Goal: Complete application form: Complete application form

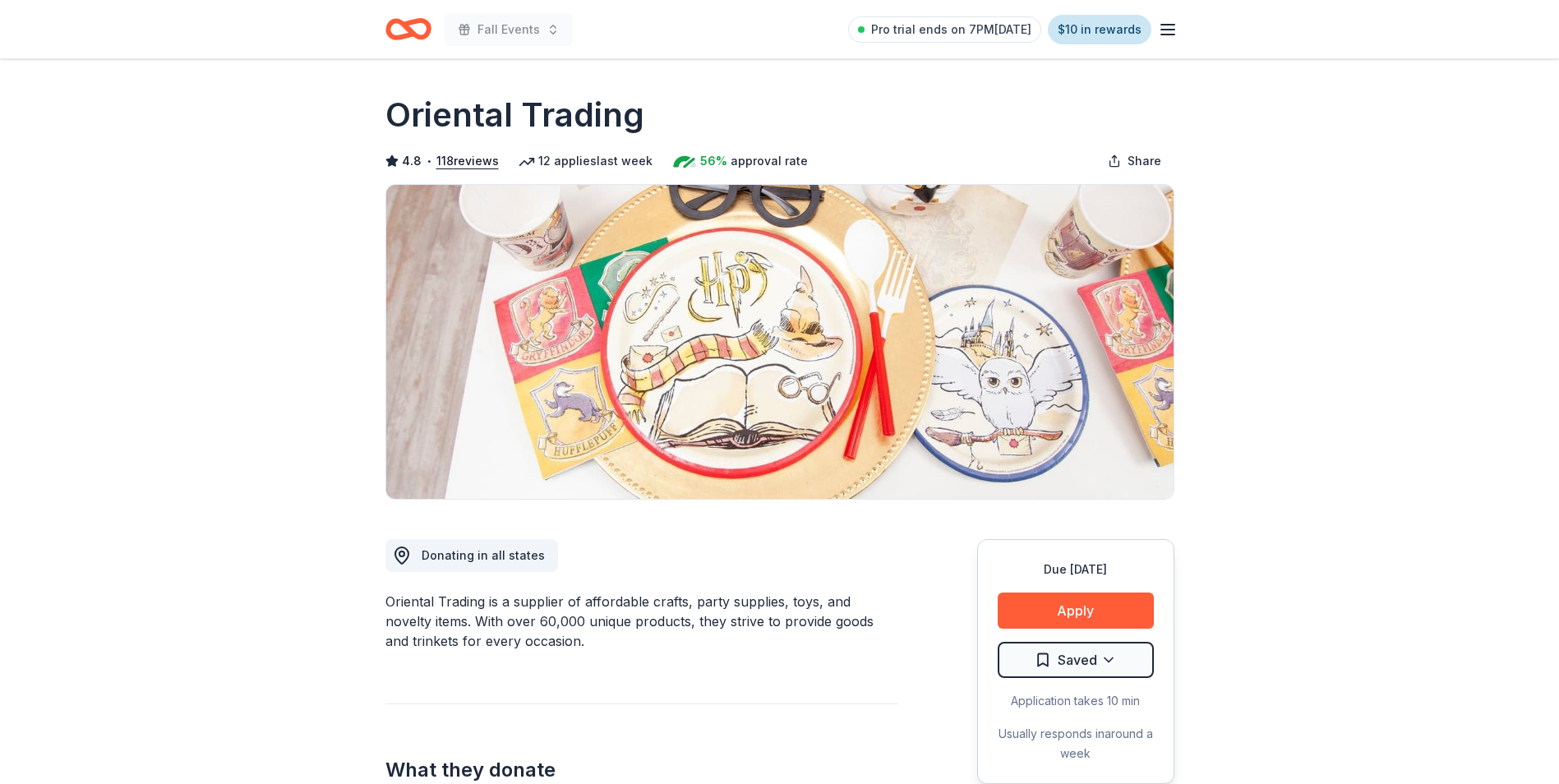
click at [1119, 31] on link "$10 in rewards" at bounding box center [1099, 30] width 104 height 30
click at [1167, 26] on icon "button" at bounding box center [1167, 30] width 20 height 20
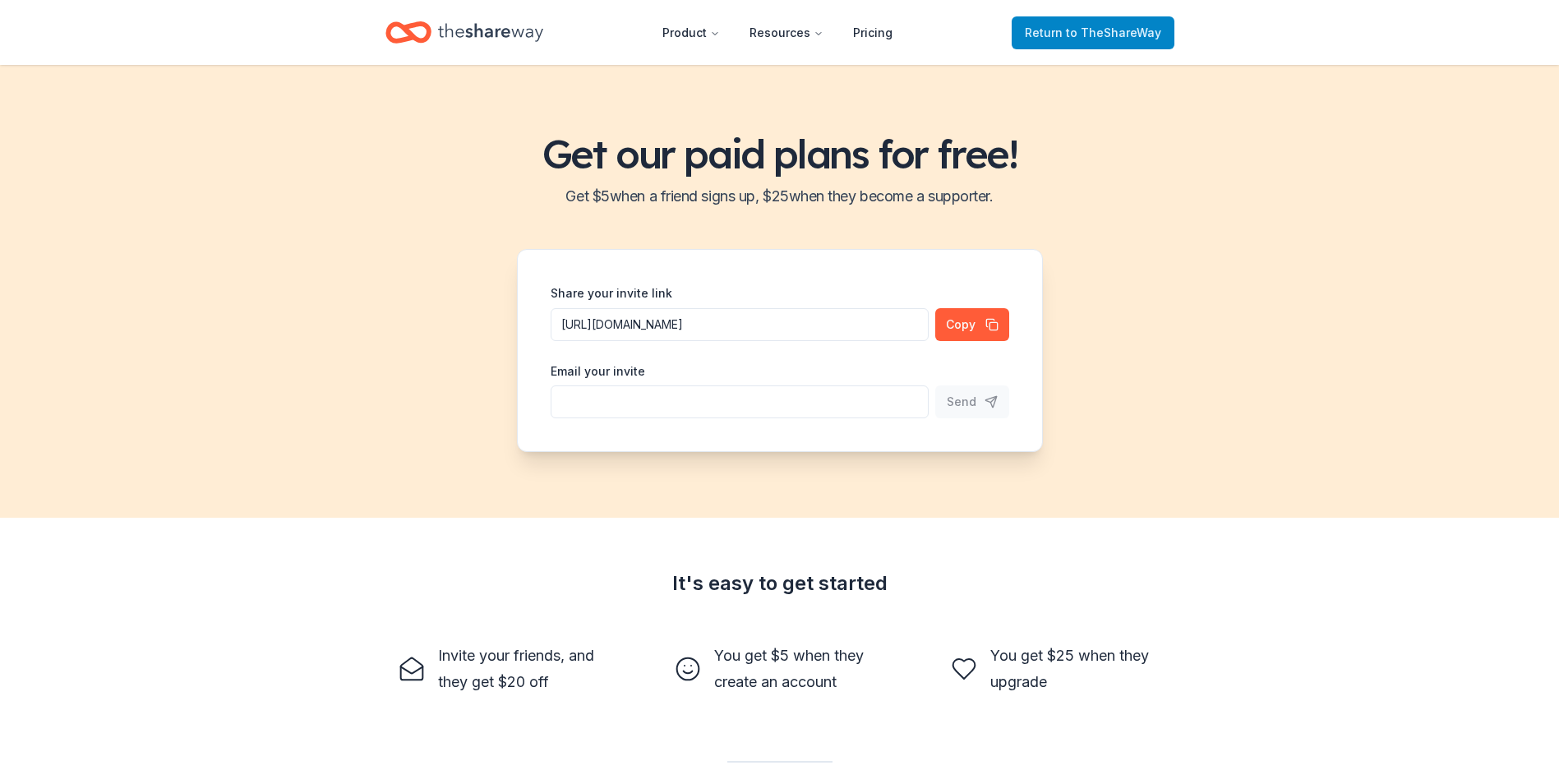
click at [1104, 31] on span "to TheShareWay" at bounding box center [1113, 32] width 95 height 14
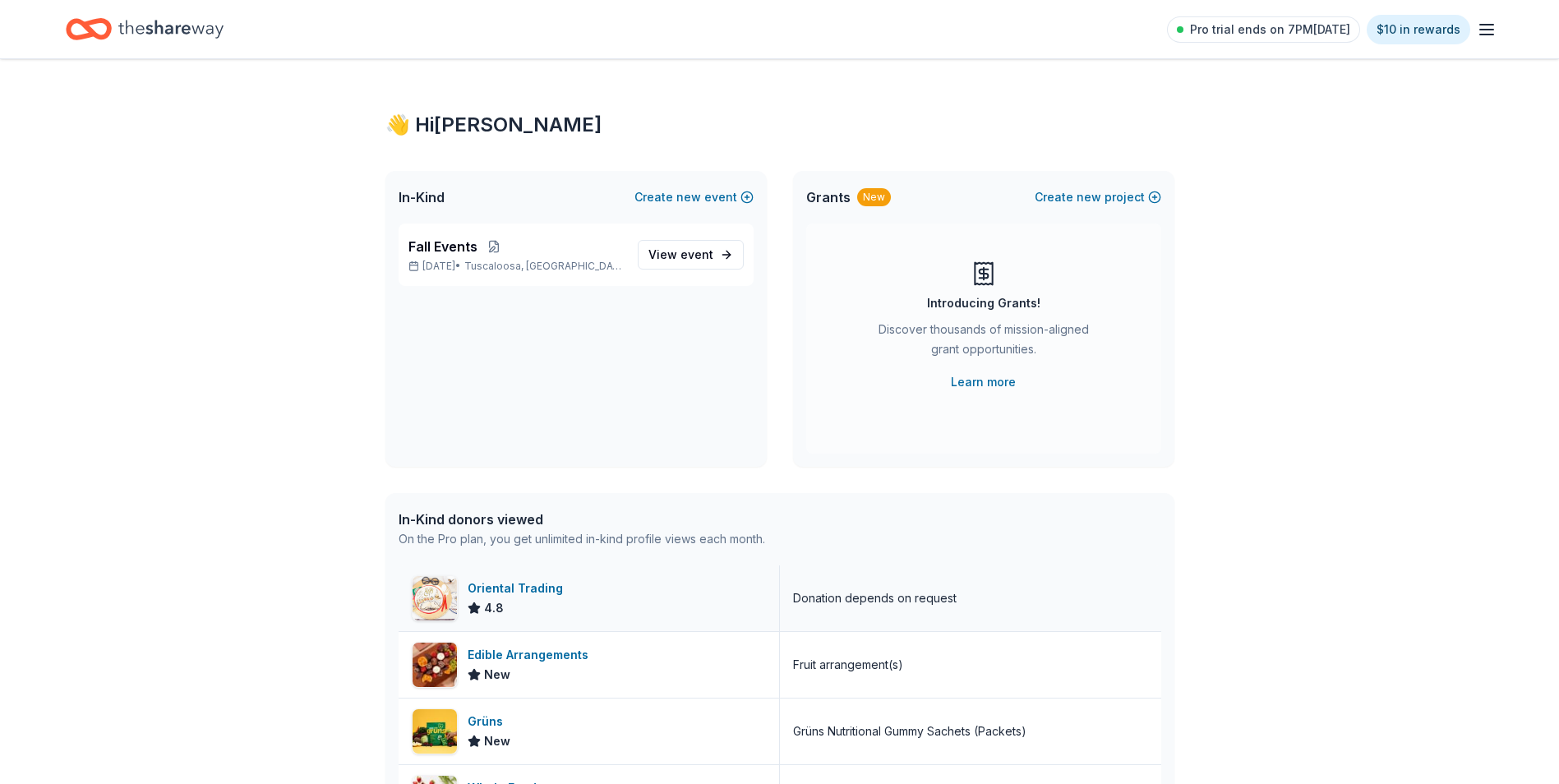
click at [485, 585] on div "Oriental Trading" at bounding box center [518, 588] width 102 height 20
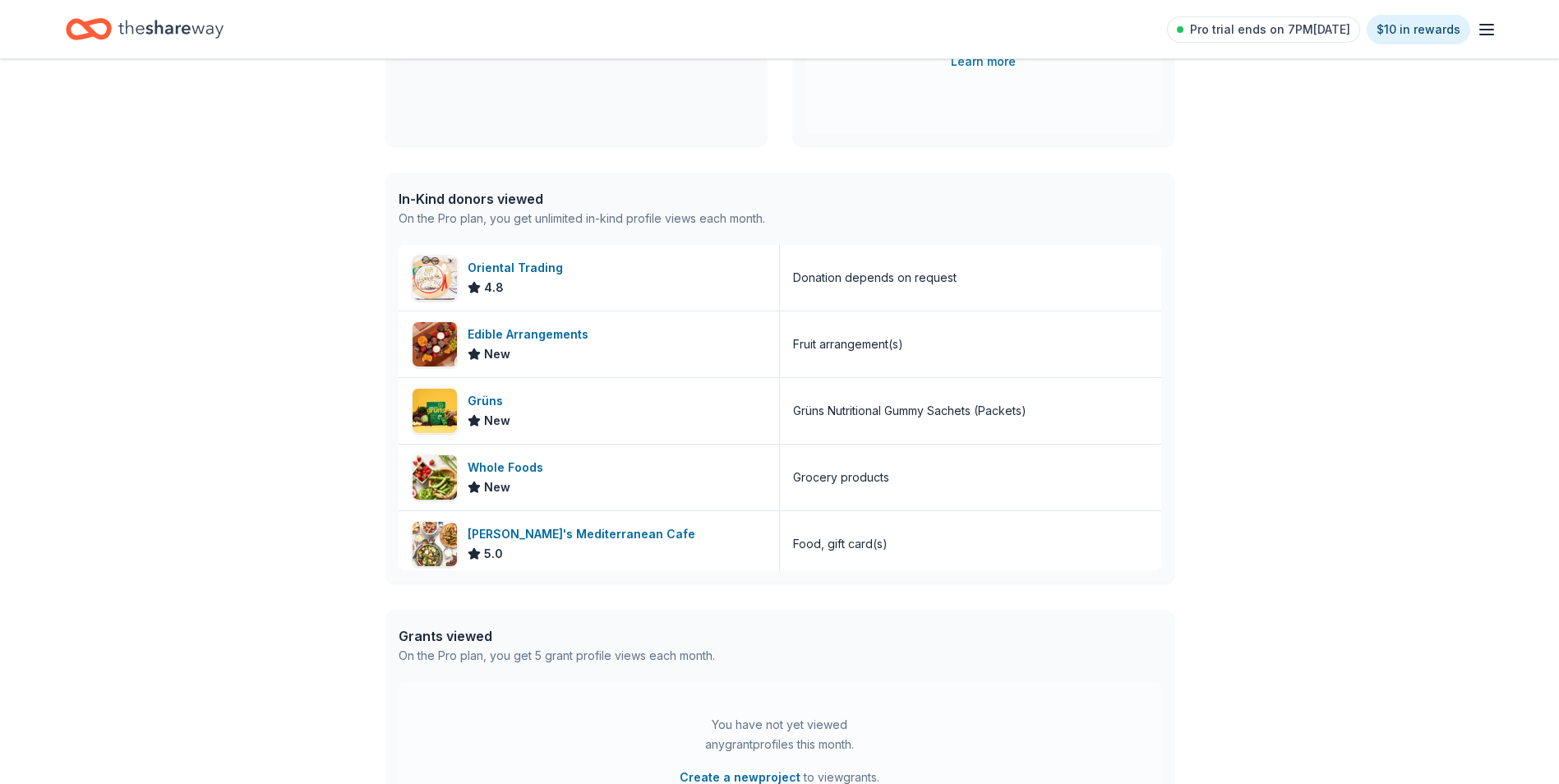
scroll to position [329, 0]
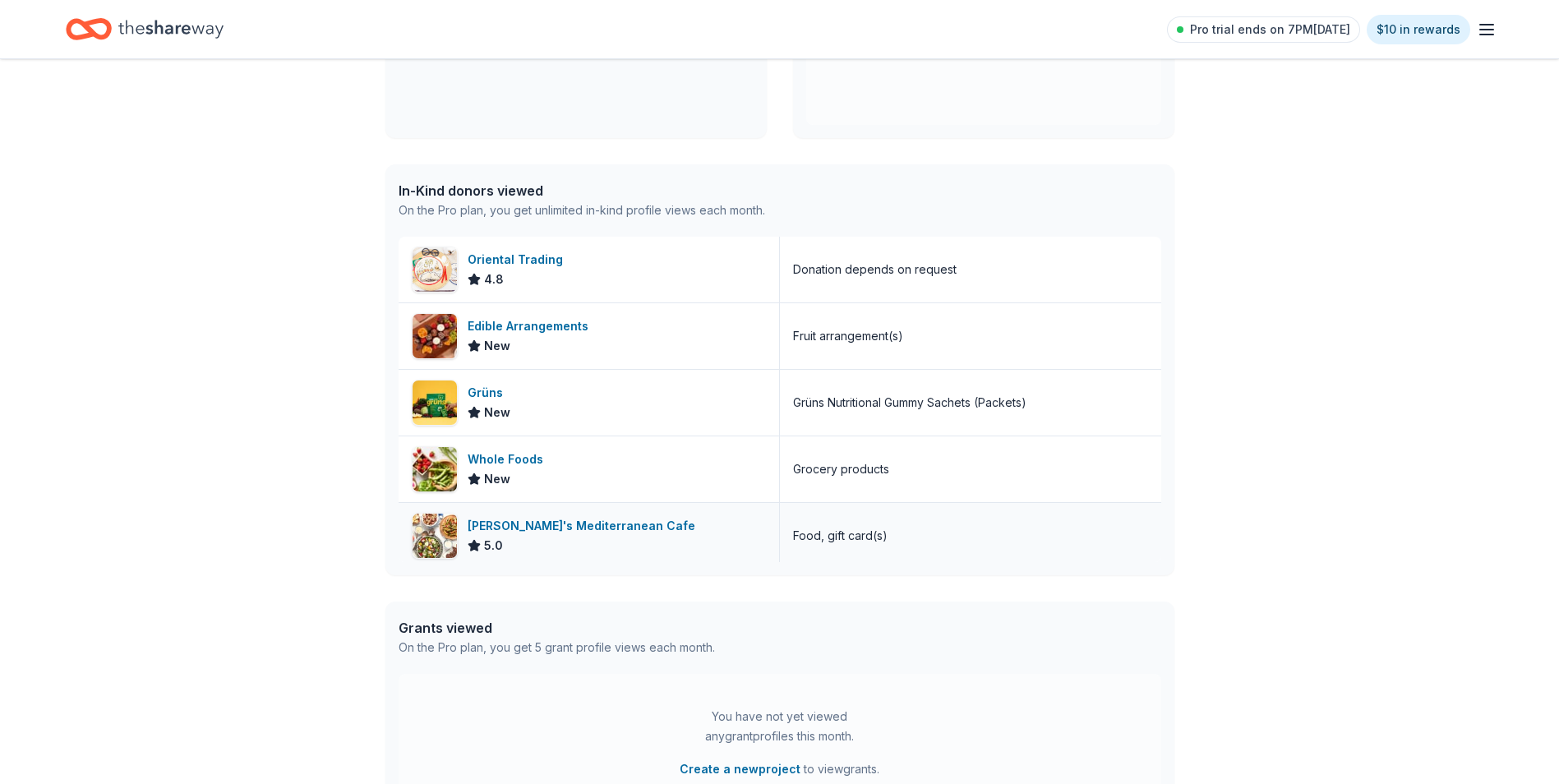
click at [566, 529] on div "[PERSON_NAME]'s Mediterranean Cafe" at bounding box center [585, 526] width 234 height 20
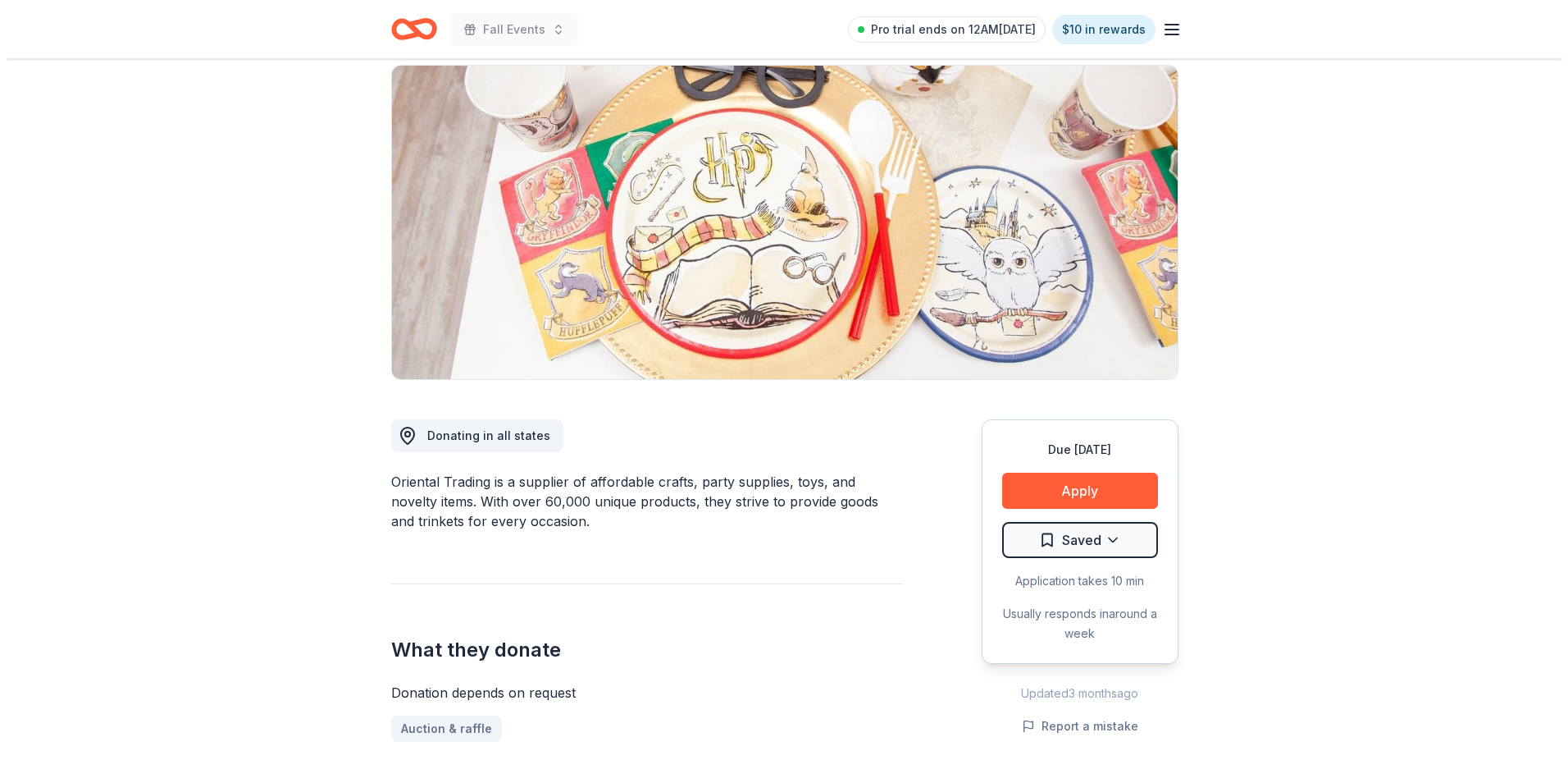
scroll to position [164, 0]
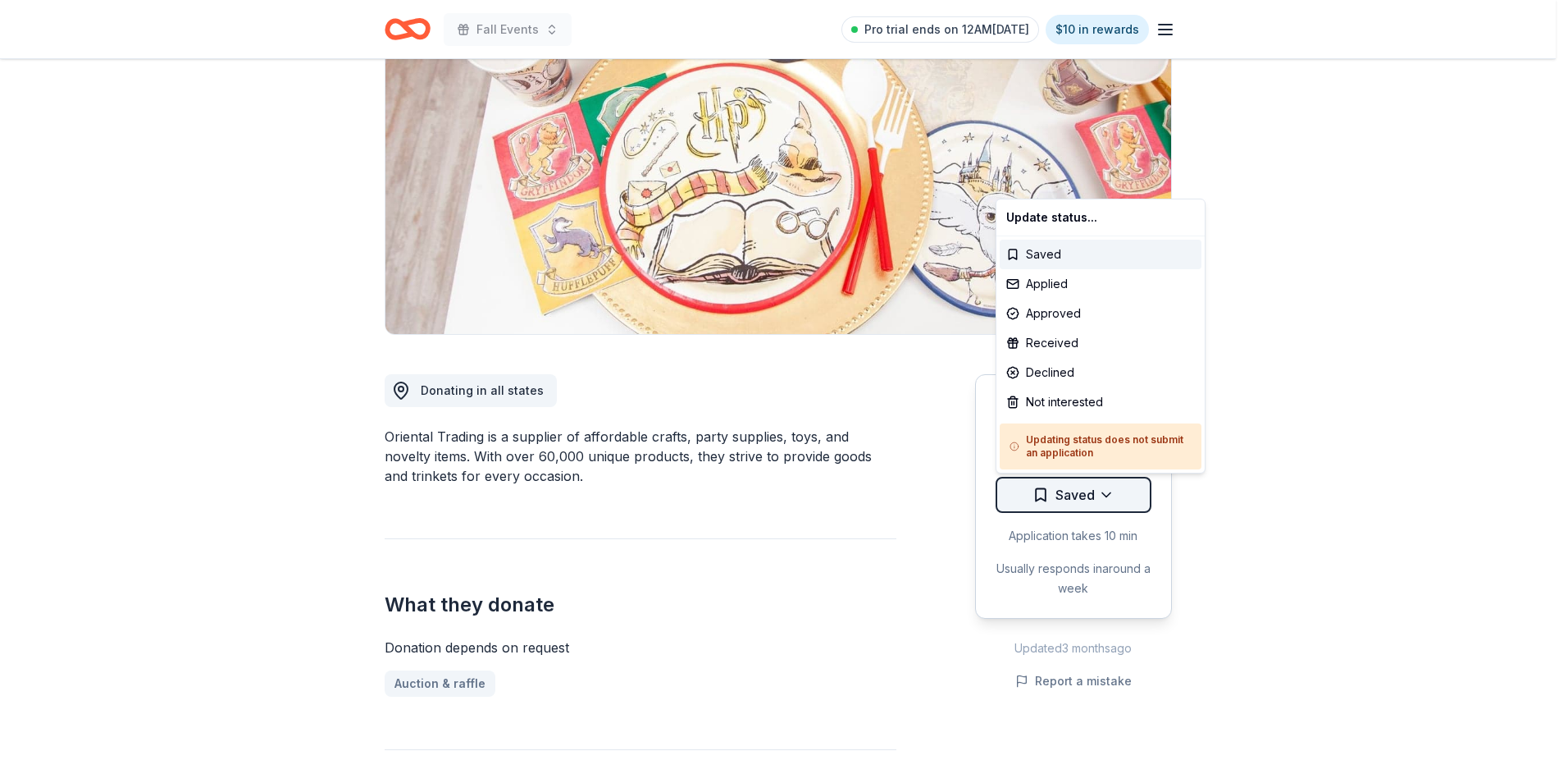
click at [1083, 492] on html "Fall Events Pro trial ends on 12AM, 9/1 $10 in rewards Due in 18 days Share Ori…" at bounding box center [784, 227] width 1568 height 783
click at [1046, 306] on div "Approved" at bounding box center [1100, 314] width 202 height 30
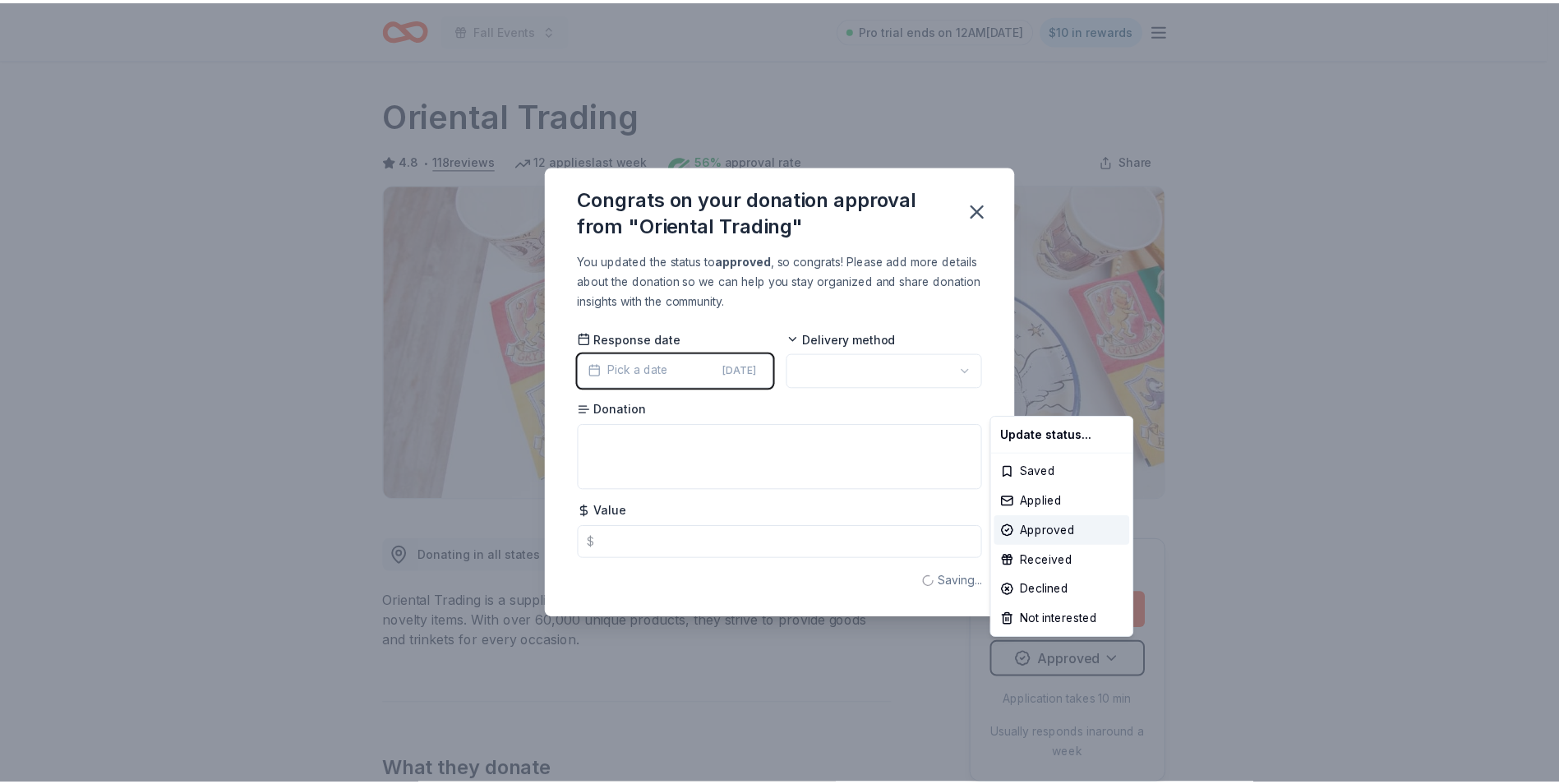
scroll to position [0, 0]
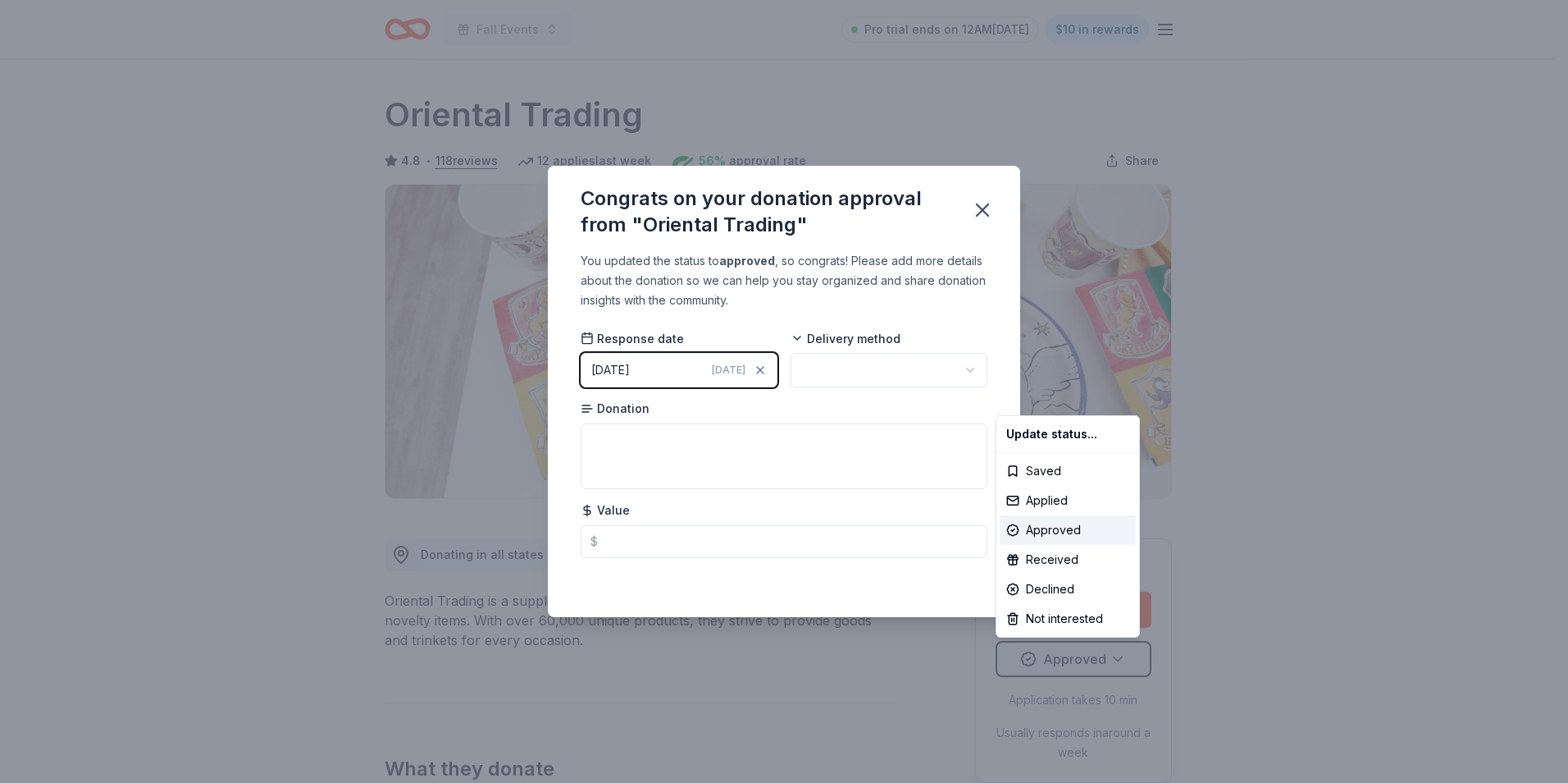
click at [871, 372] on html "Fall Events Pro trial ends on 12AM, 9/1 $10 in rewards Due in 18 days Share Ori…" at bounding box center [784, 391] width 1568 height 783
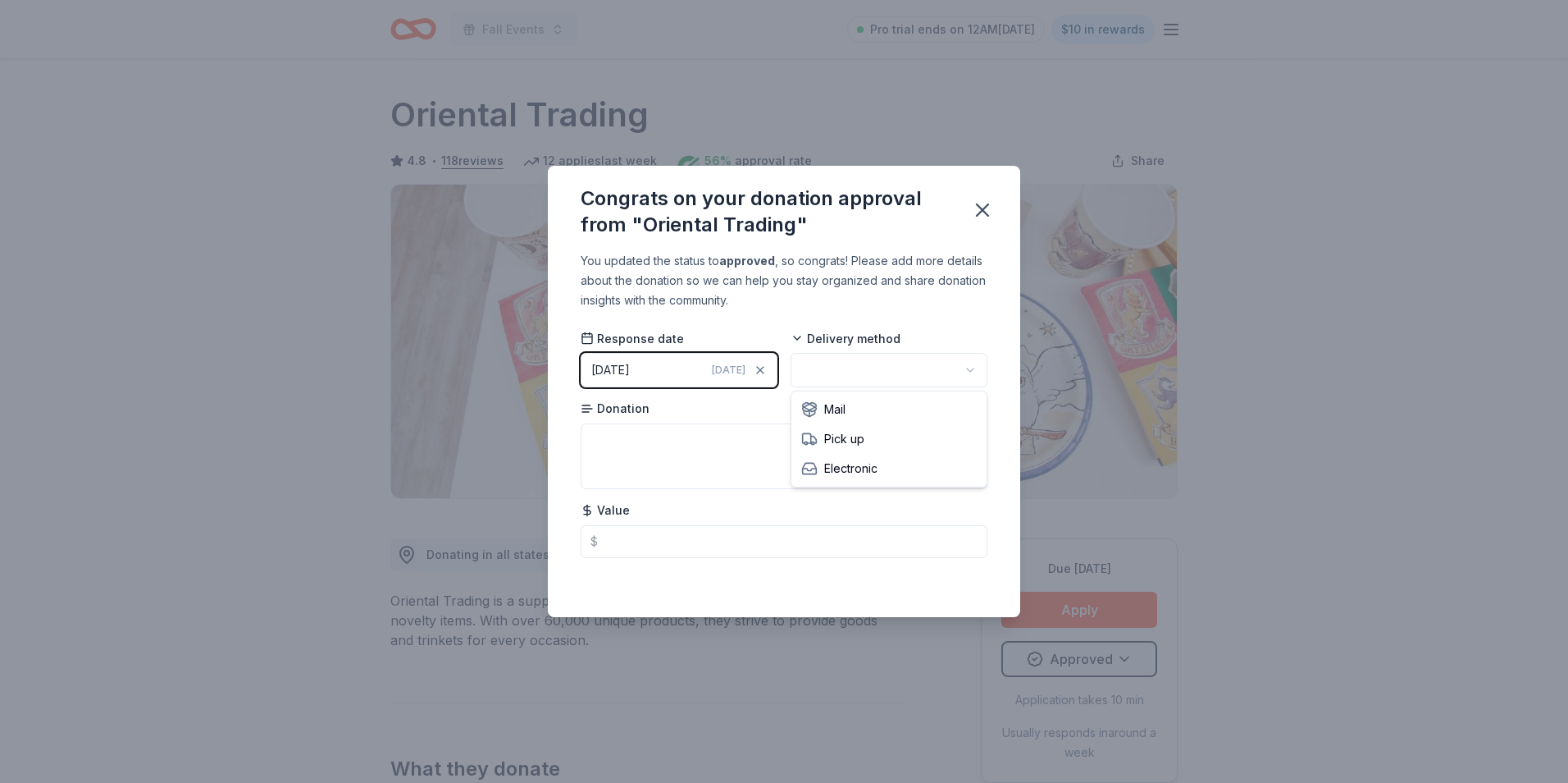
click at [957, 374] on html "Fall Events Pro trial ends on 12AM, 9/1 $10 in rewards Due in 18 days Share Ori…" at bounding box center [784, 391] width 1568 height 783
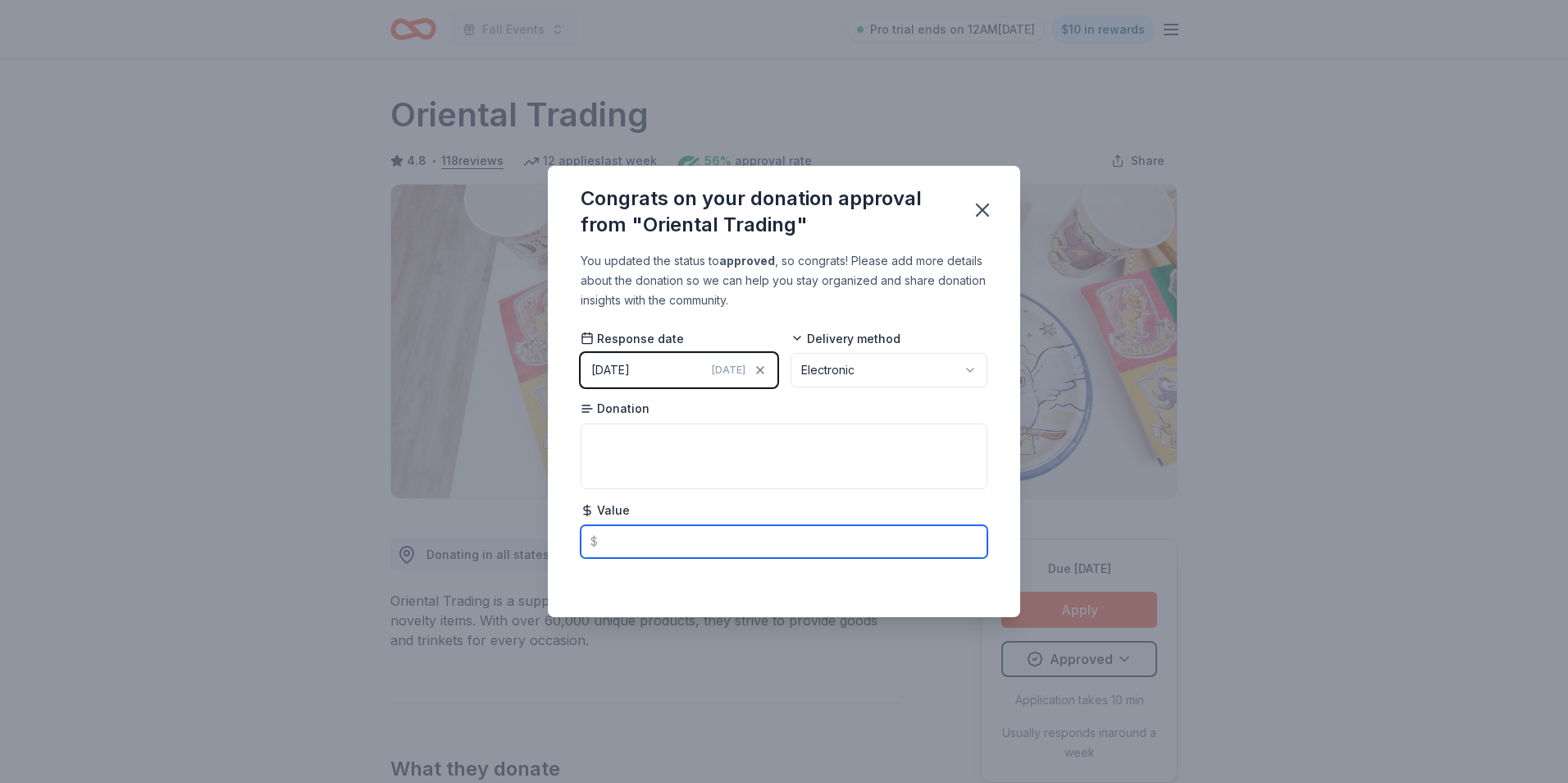
click at [701, 539] on input "text" at bounding box center [784, 542] width 407 height 33
type input "25.00"
drag, startPoint x: 978, startPoint y: 588, endPoint x: 975, endPoint y: 558, distance: 30.1
click at [978, 589] on div "Saved" at bounding box center [784, 581] width 407 height 20
click at [992, 209] on icon "button" at bounding box center [982, 210] width 23 height 23
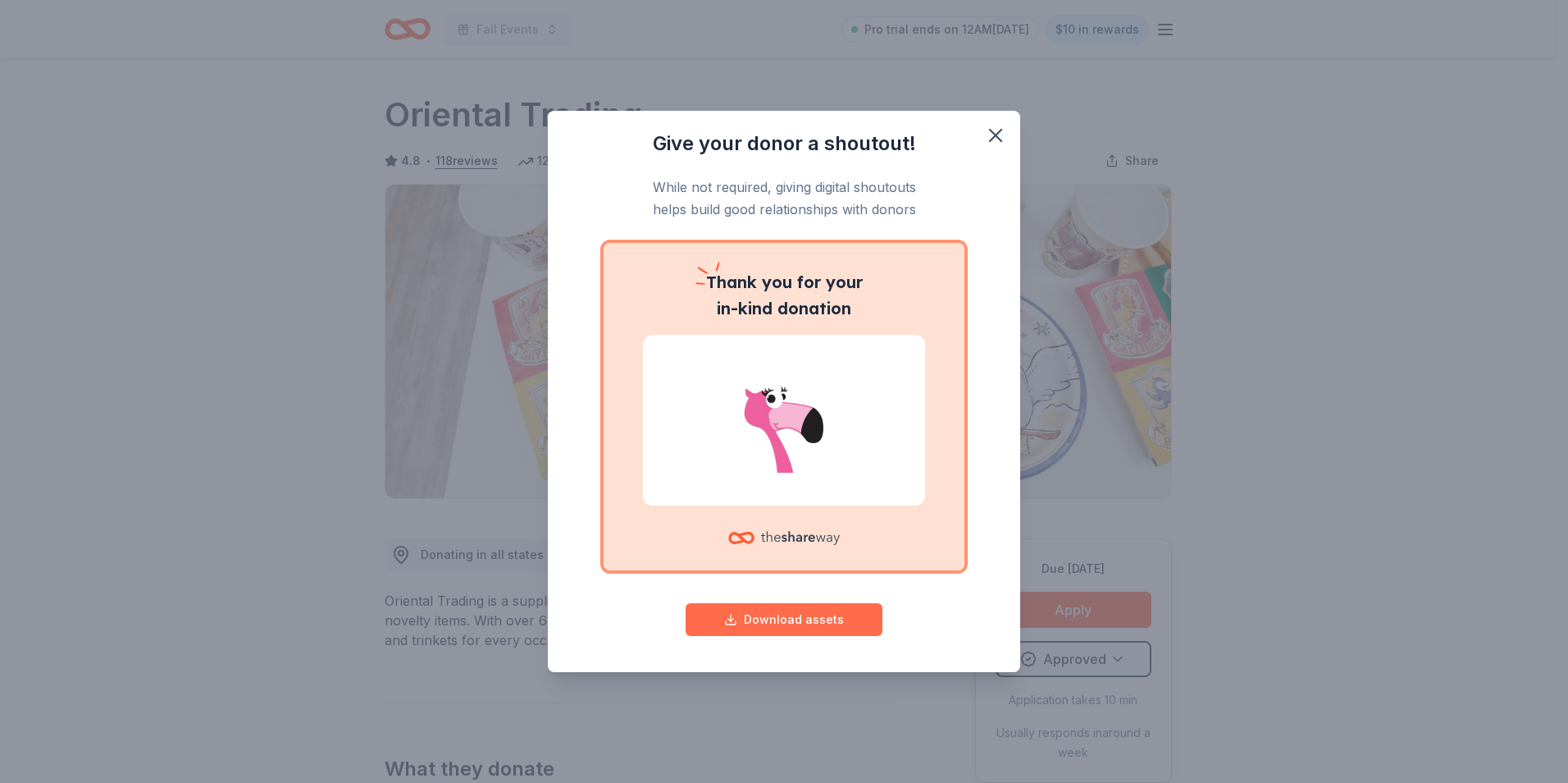
click at [838, 620] on button "Download assets" at bounding box center [784, 619] width 197 height 33
click at [994, 134] on icon "button" at bounding box center [995, 135] width 11 height 11
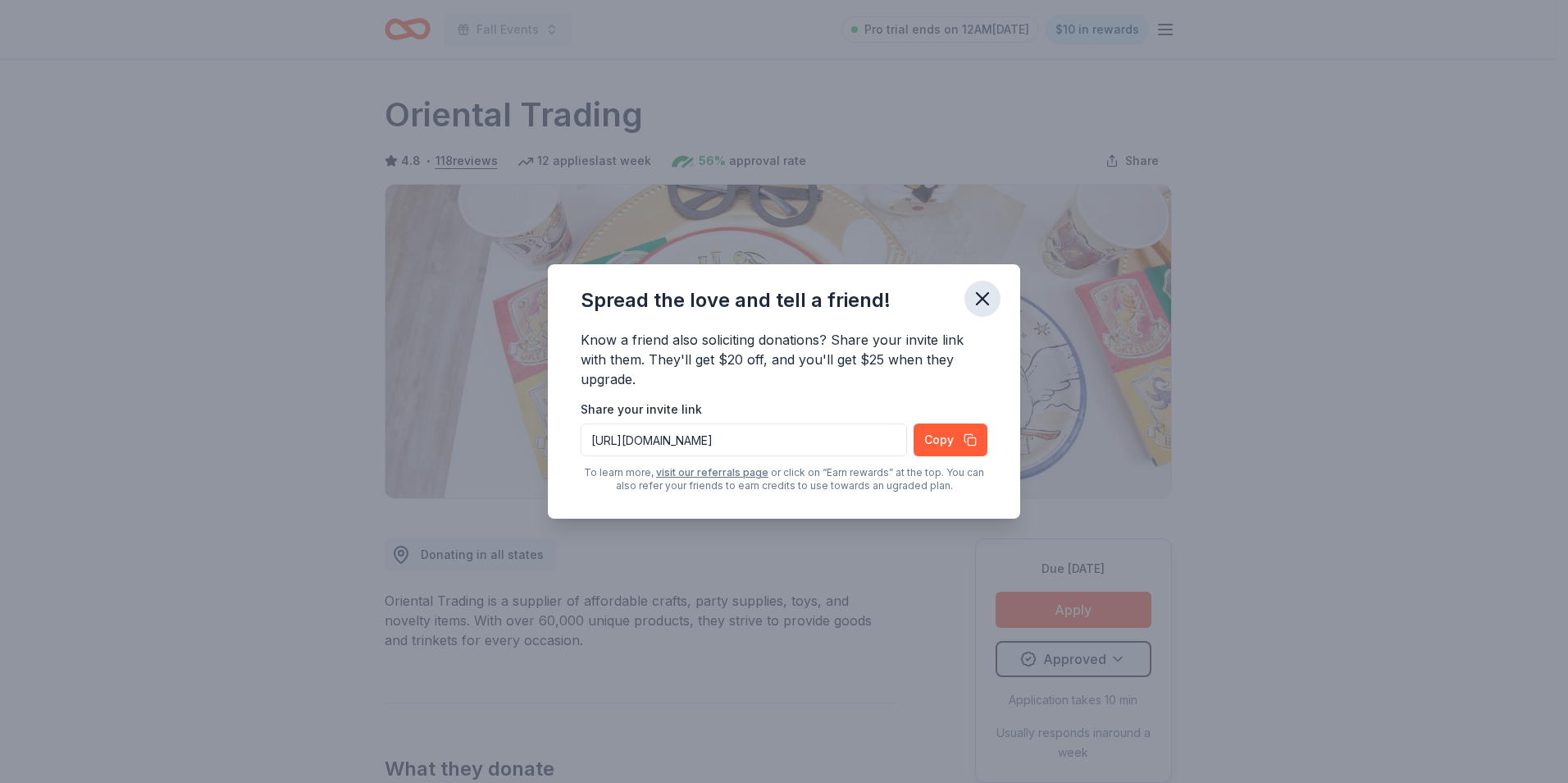
click at [979, 297] on icon "button" at bounding box center [982, 299] width 23 height 23
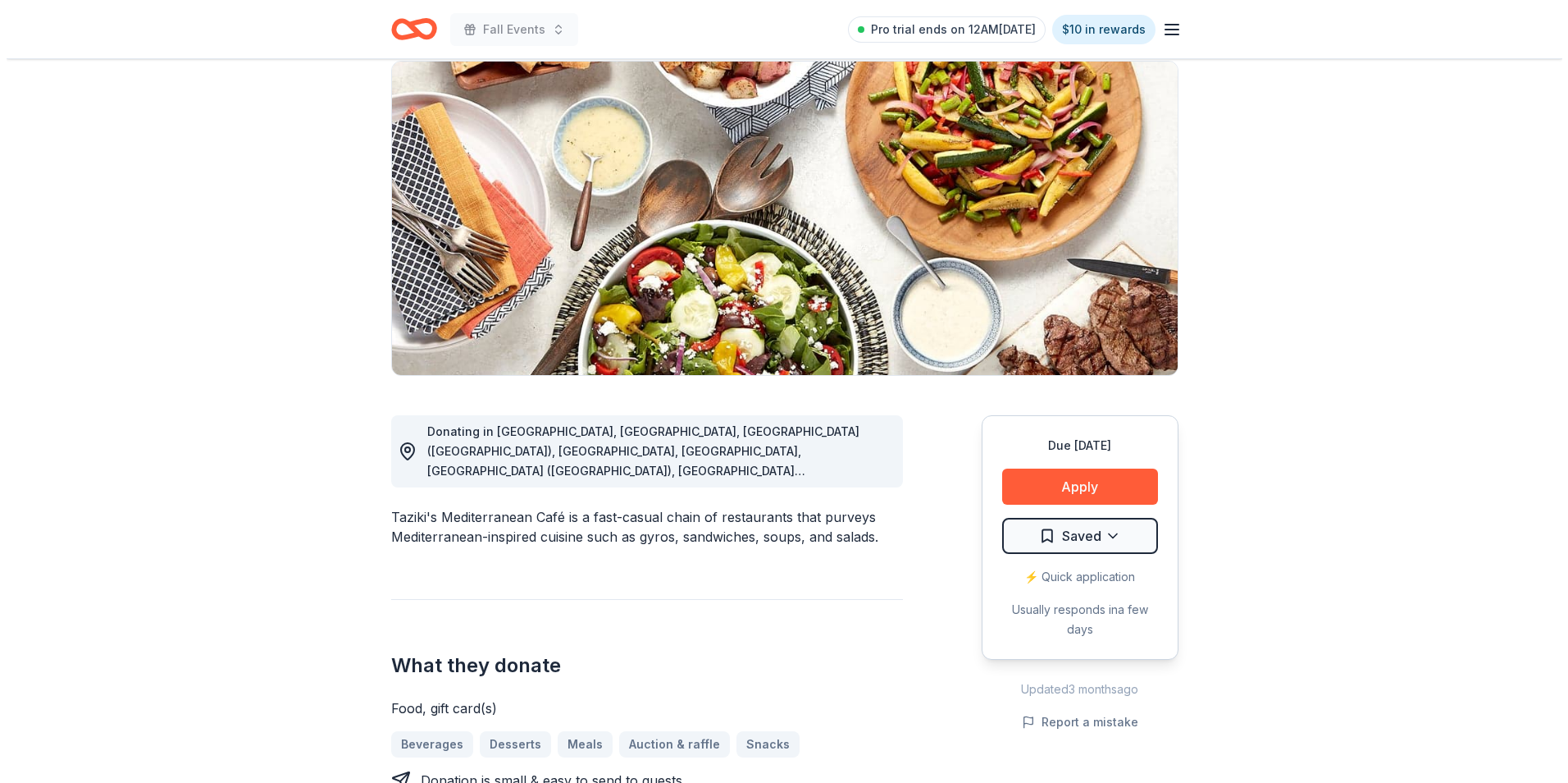
scroll to position [164, 0]
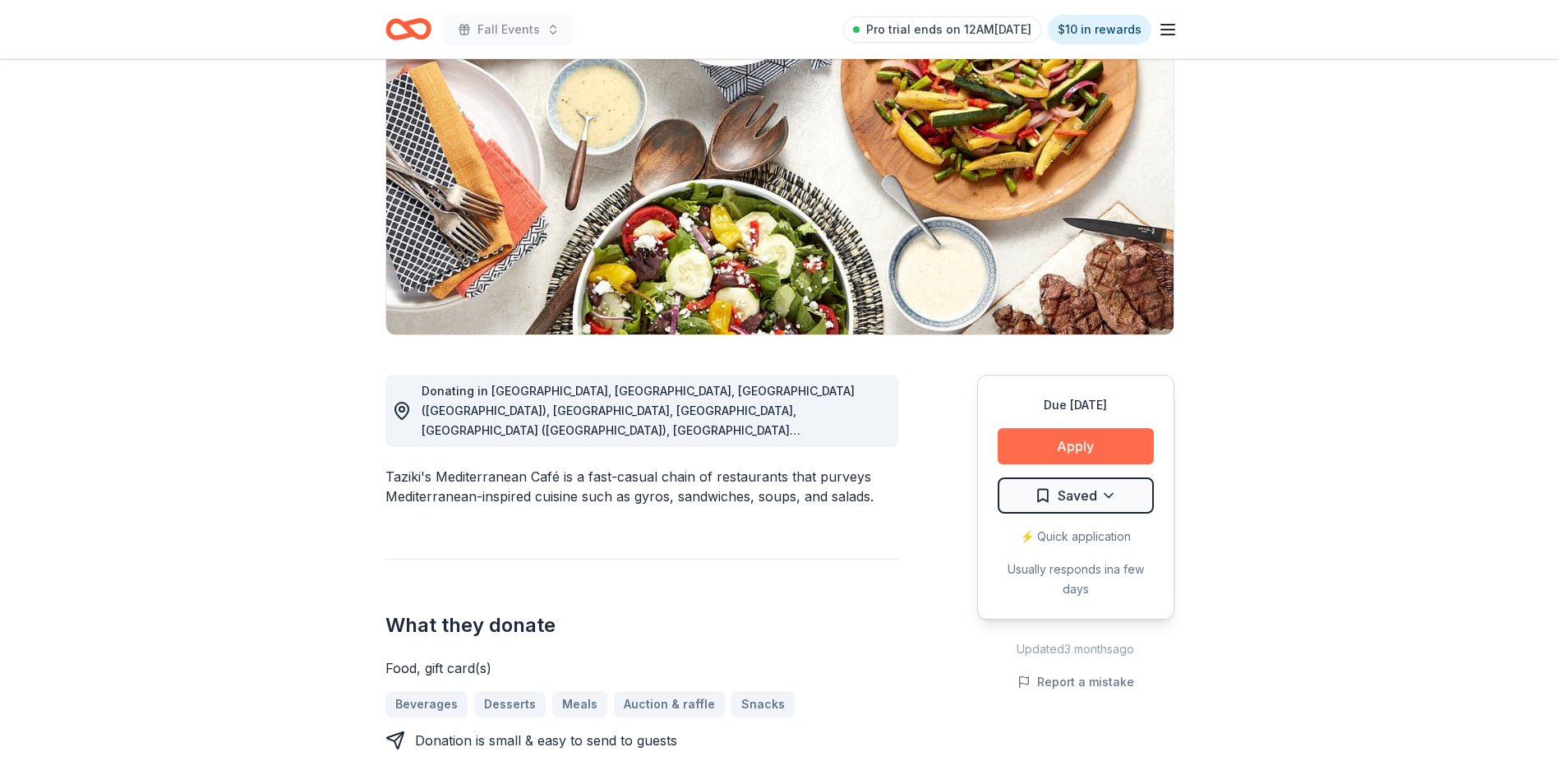
click at [1073, 448] on button "Apply" at bounding box center [1076, 446] width 156 height 36
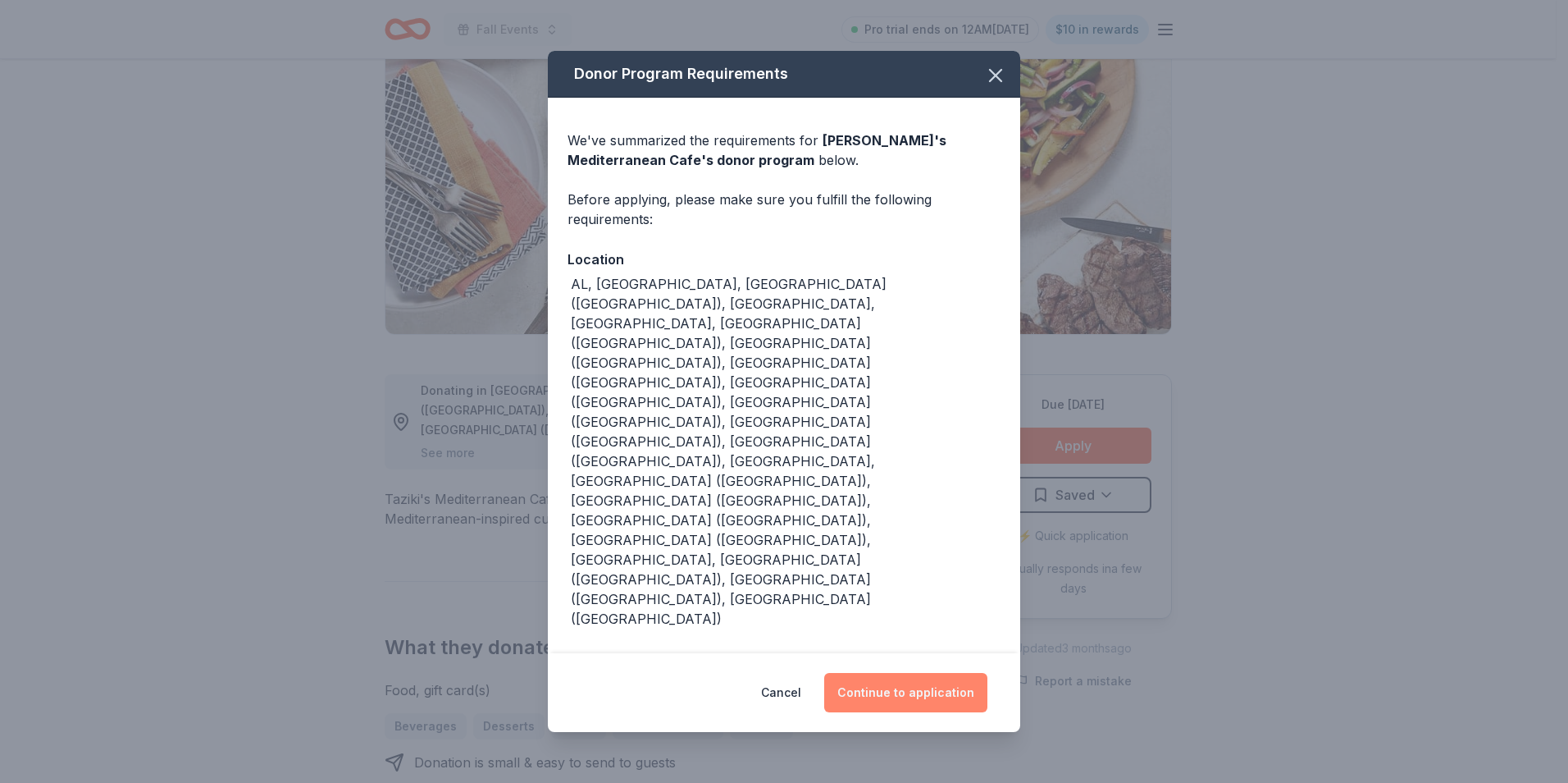
click at [915, 672] on button "Continue to application" at bounding box center [905, 692] width 163 height 39
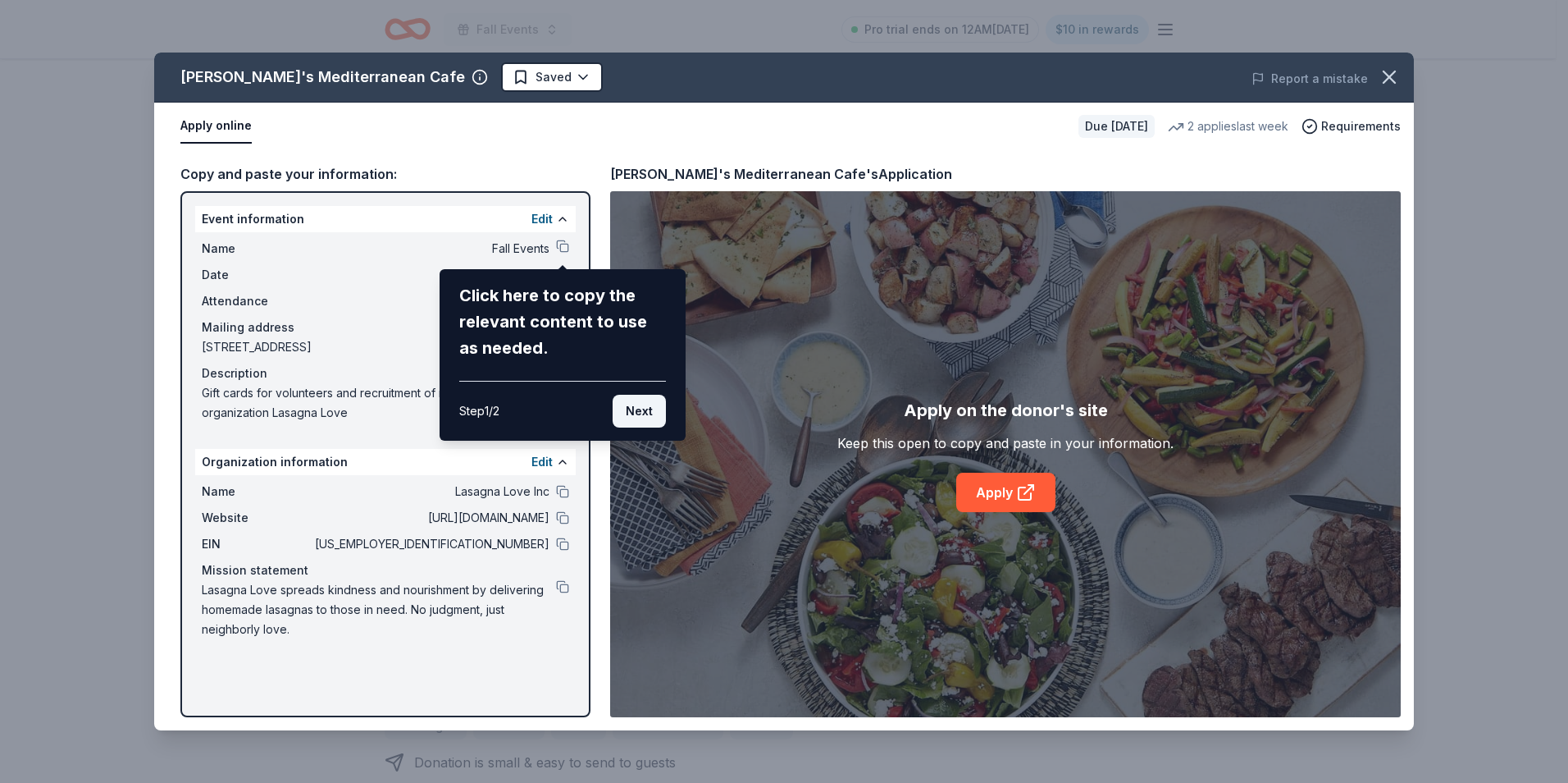
click at [617, 410] on button "Next" at bounding box center [639, 411] width 53 height 33
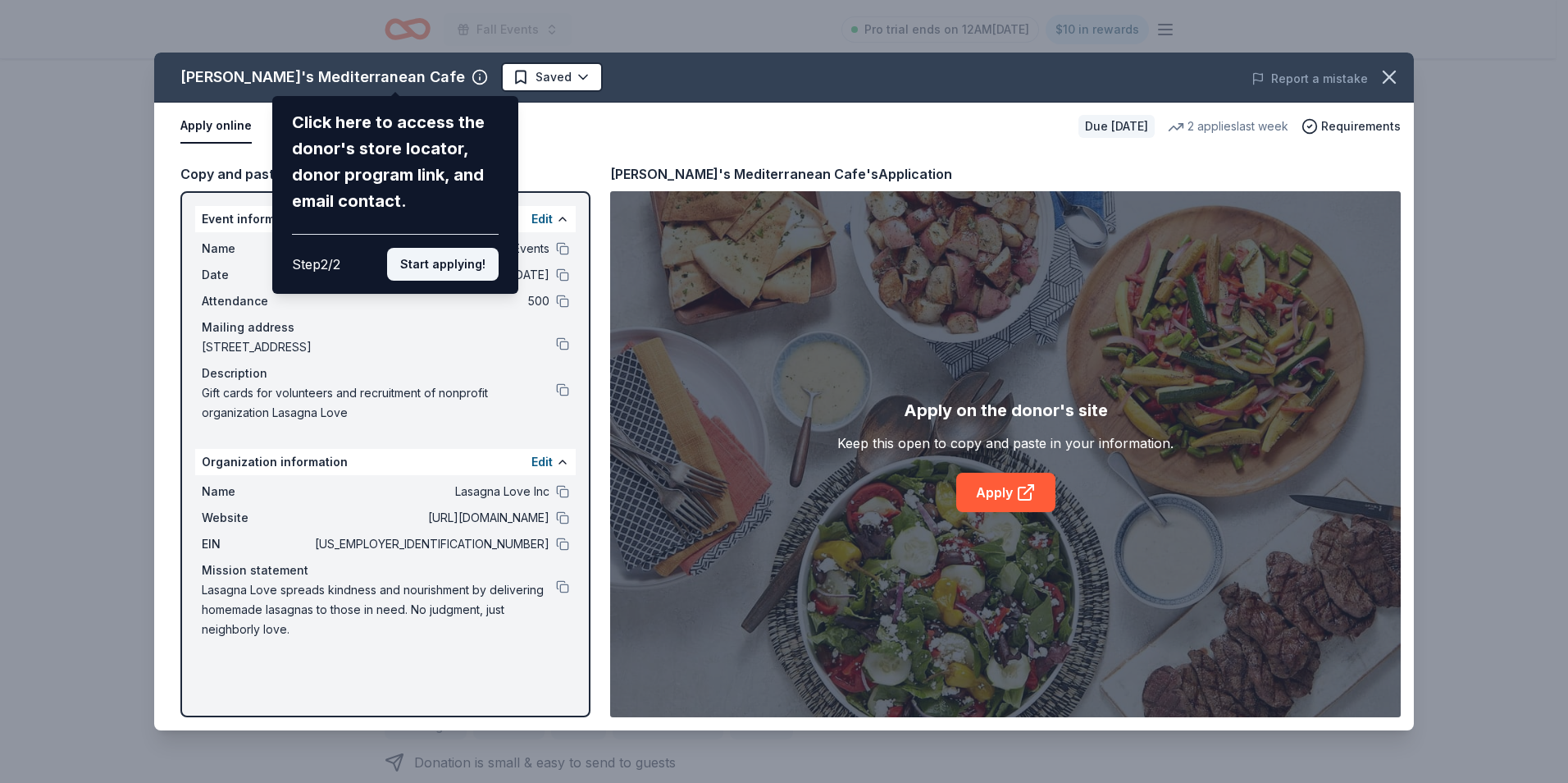
click at [451, 265] on button "Start applying!" at bounding box center [443, 265] width 111 height 33
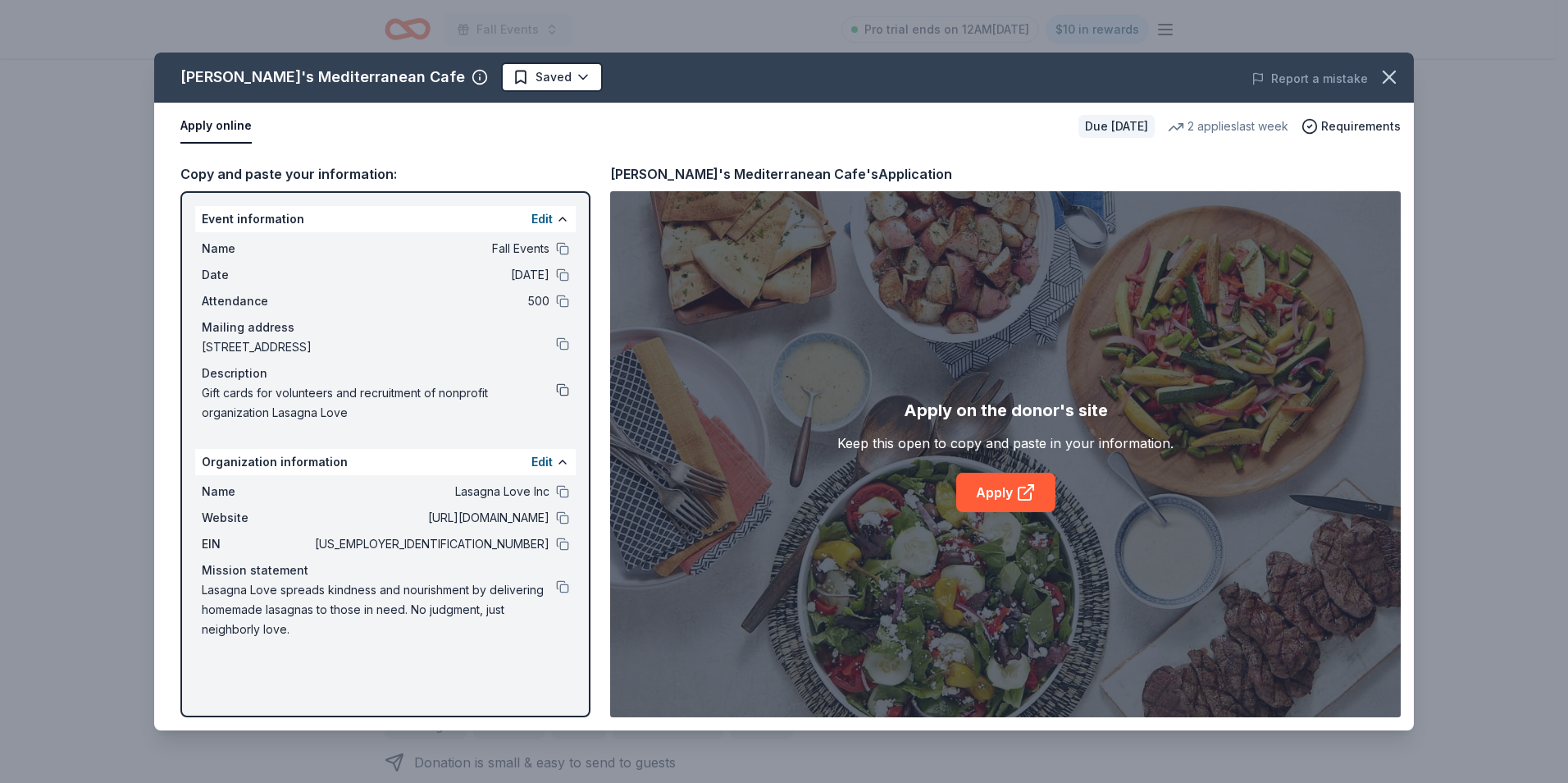
click at [566, 388] on button at bounding box center [562, 389] width 13 height 13
click at [562, 542] on button at bounding box center [562, 543] width 13 height 13
click at [562, 491] on button at bounding box center [562, 491] width 13 height 13
click at [563, 488] on button at bounding box center [562, 491] width 13 height 13
click at [1381, 81] on icon "button" at bounding box center [1390, 77] width 23 height 23
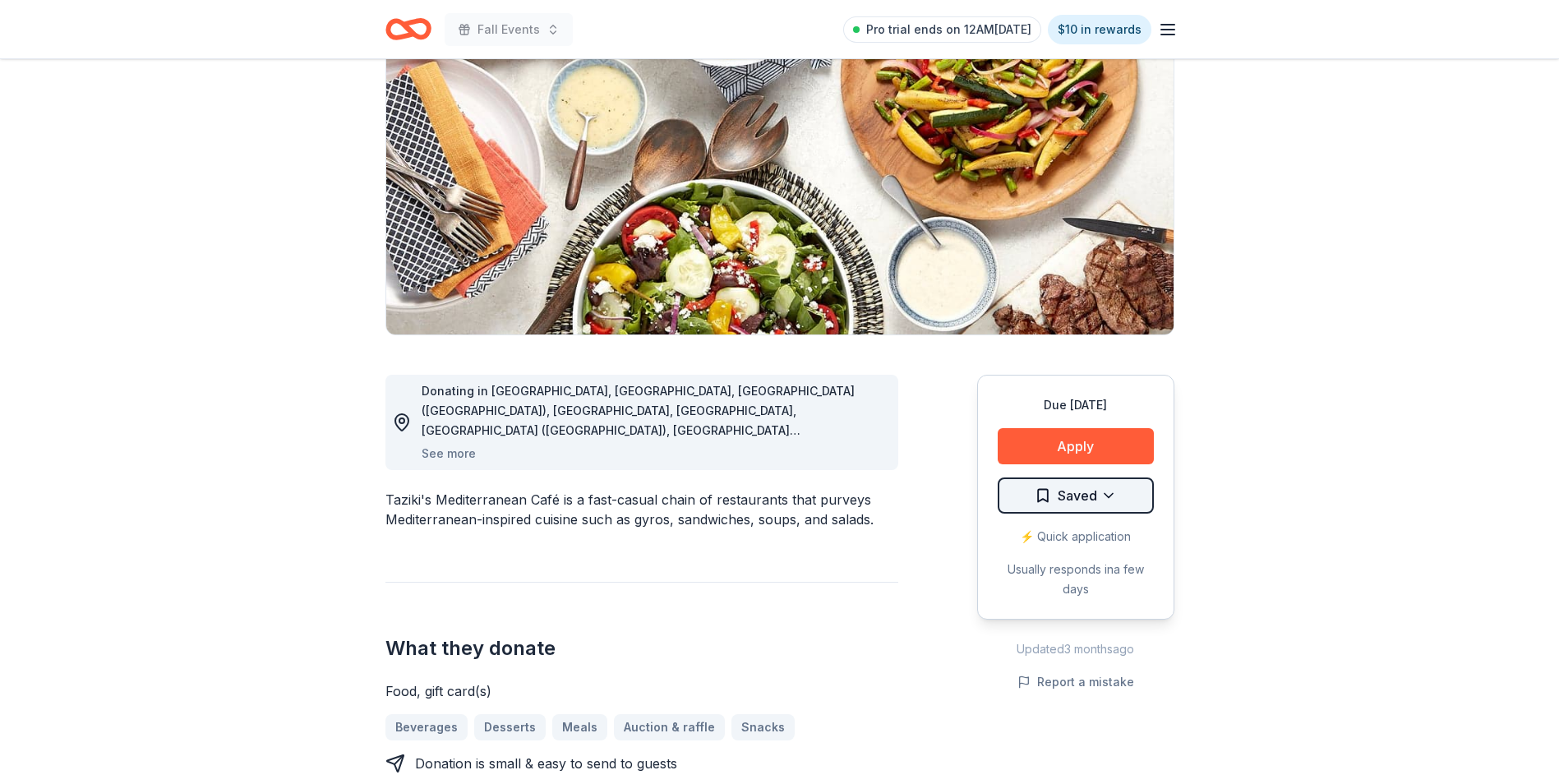
click at [1119, 505] on html "Fall Events Pro trial ends on 12AM[DATE] $10 in rewards Due [DATE] Share Taziki…" at bounding box center [779, 228] width 1559 height 784
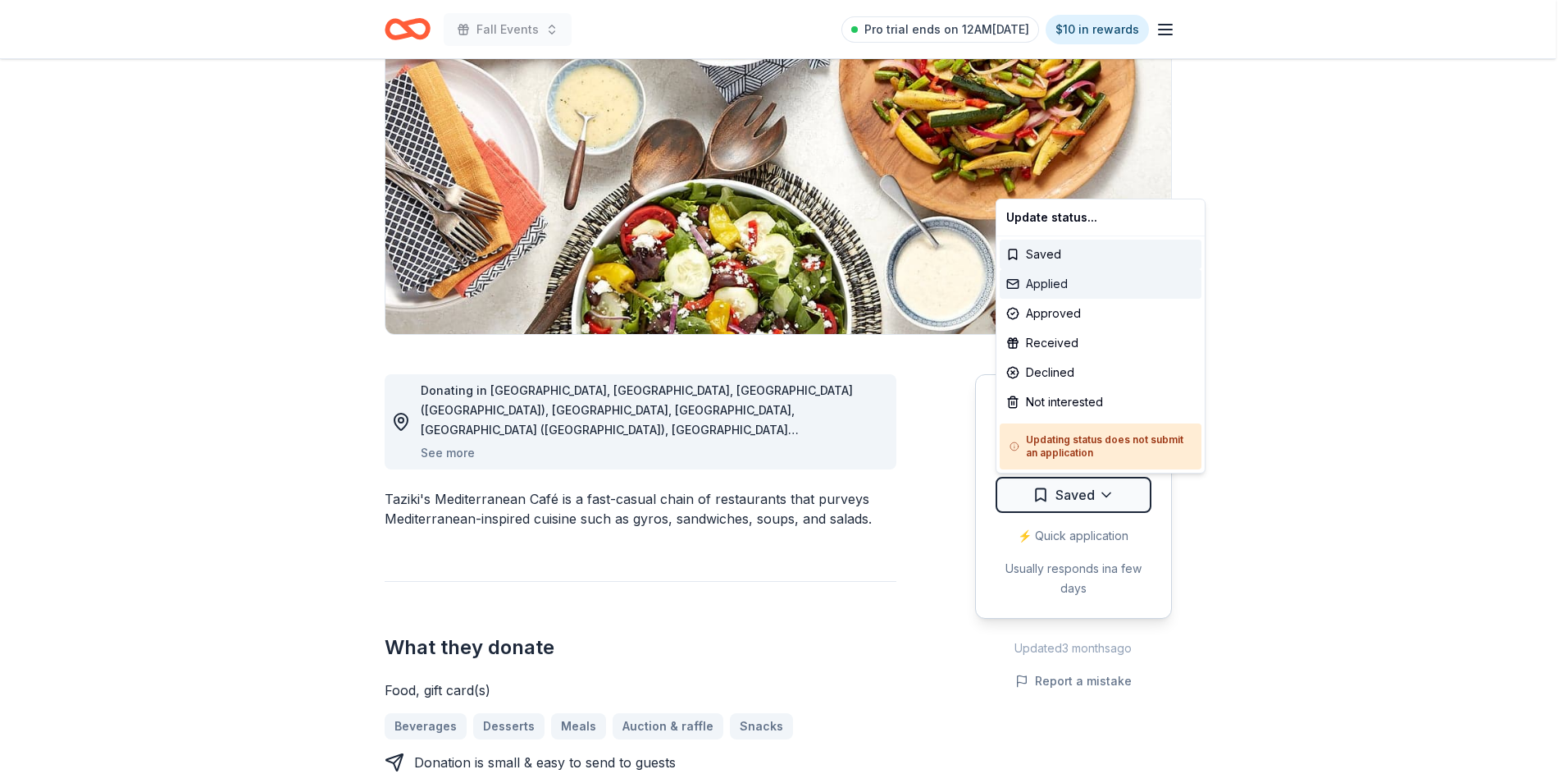
click at [1072, 282] on div "Applied" at bounding box center [1100, 284] width 202 height 30
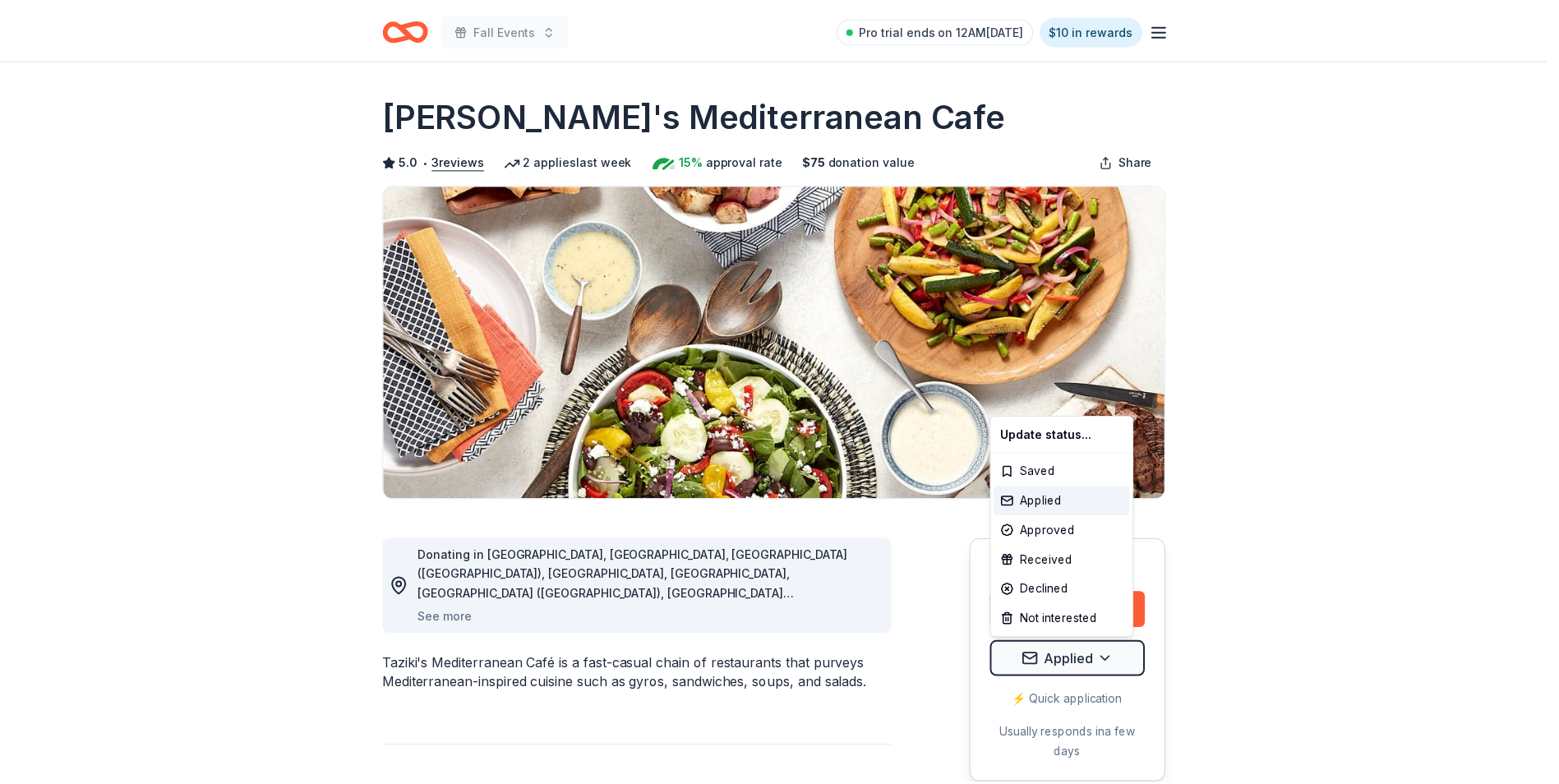
scroll to position [0, 0]
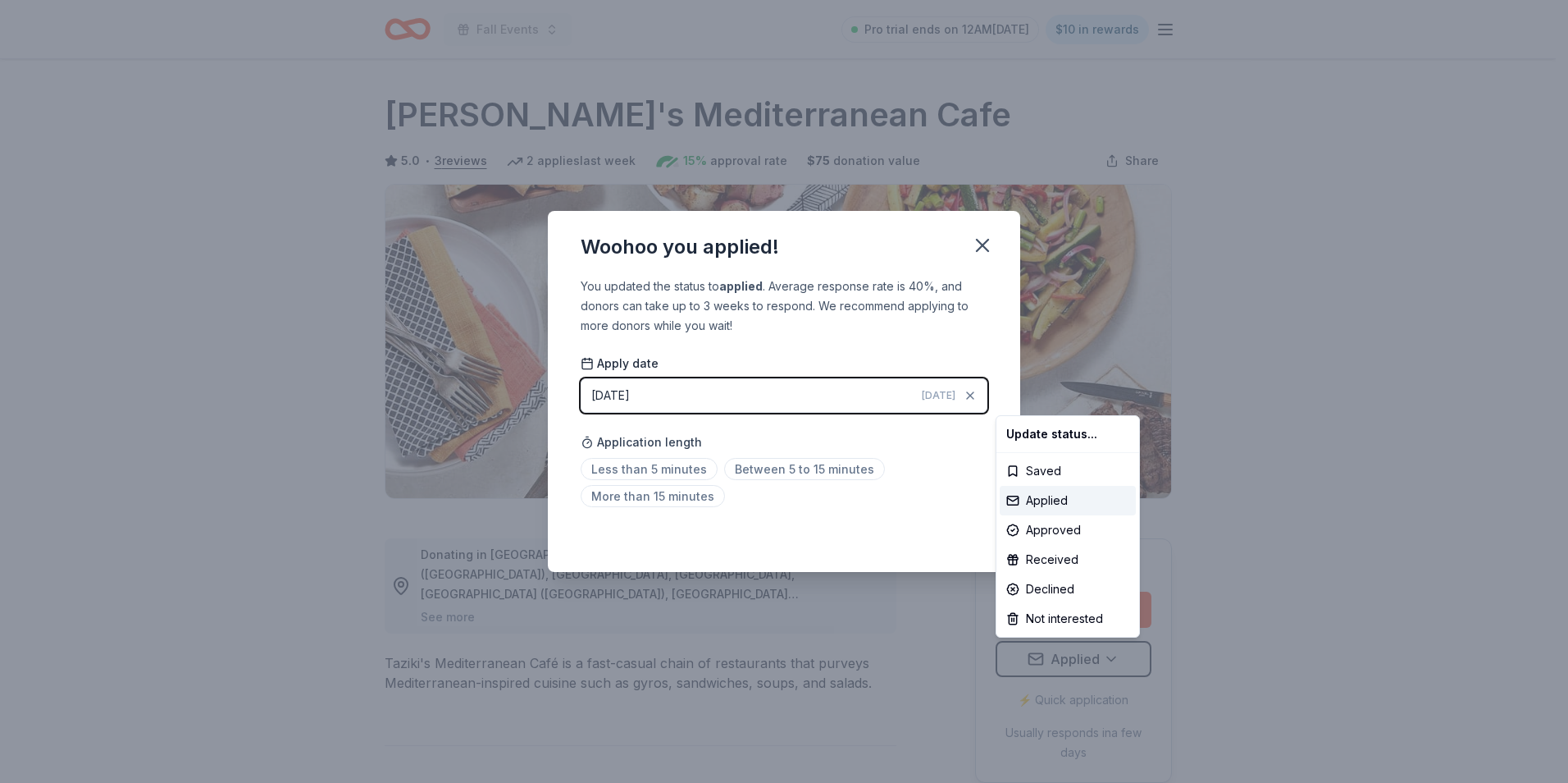
click at [977, 247] on html "Fall Events Pro trial ends on 12AM[DATE] $10 in rewards Due [DATE] Share Taziki…" at bounding box center [784, 391] width 1568 height 783
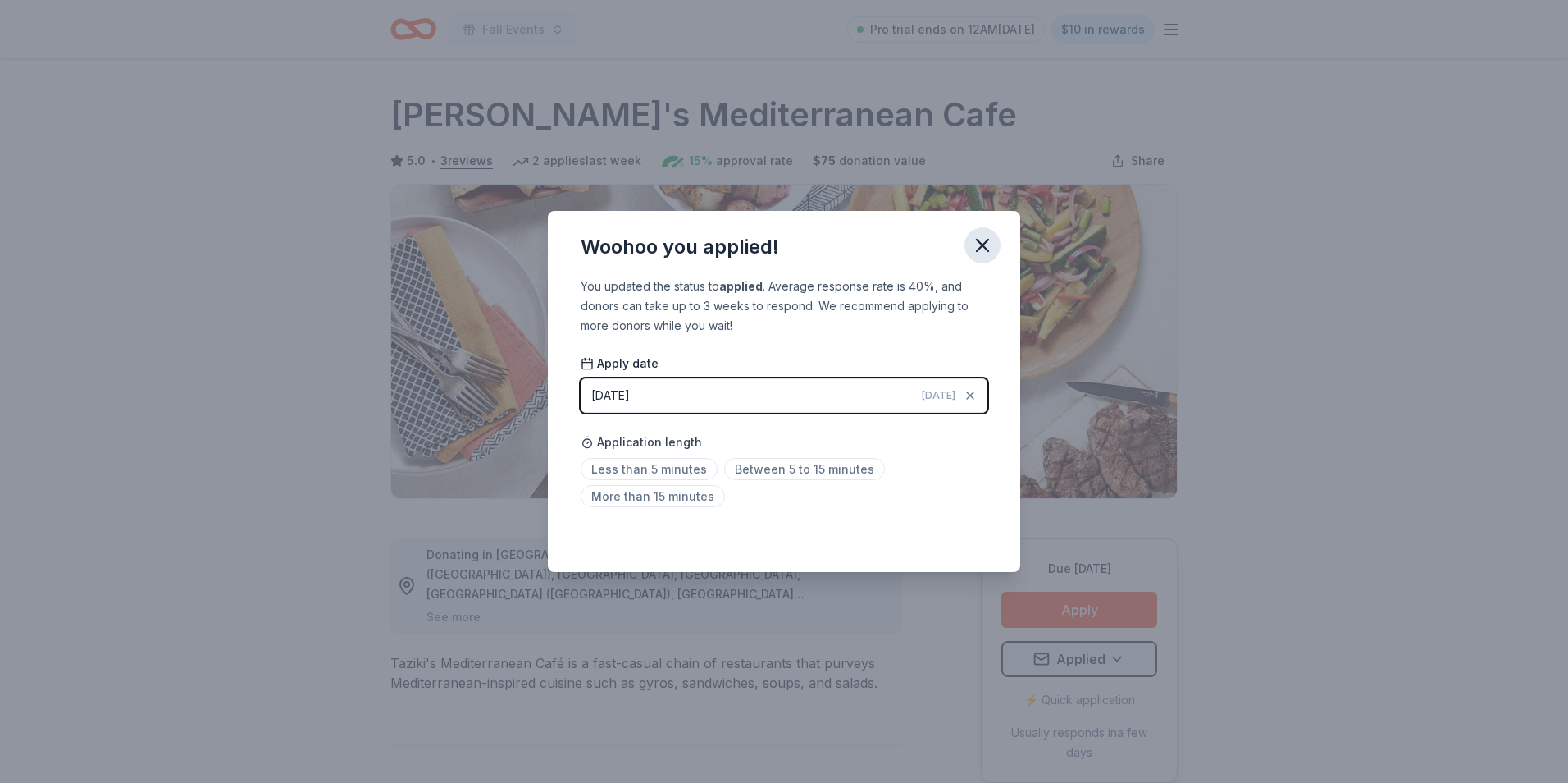
click at [979, 244] on icon "button" at bounding box center [982, 245] width 23 height 23
